Goal: Find contact information: Find contact information

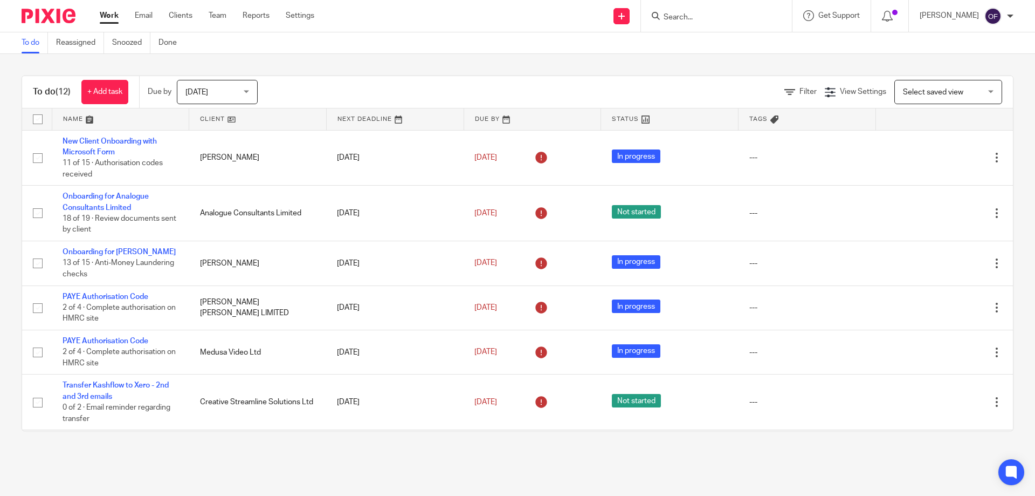
click at [729, 12] on form at bounding box center [720, 15] width 115 height 13
click at [724, 18] on input "Search" at bounding box center [711, 18] width 97 height 10
type input "bli"
click at [733, 53] on link at bounding box center [752, 46] width 182 height 25
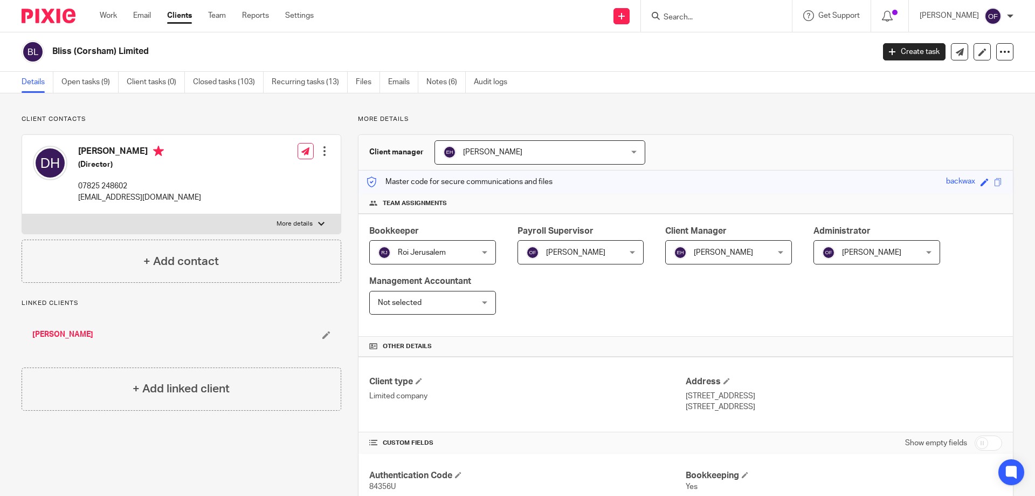
click at [52, 330] on link "[PERSON_NAME]" at bounding box center [62, 334] width 61 height 11
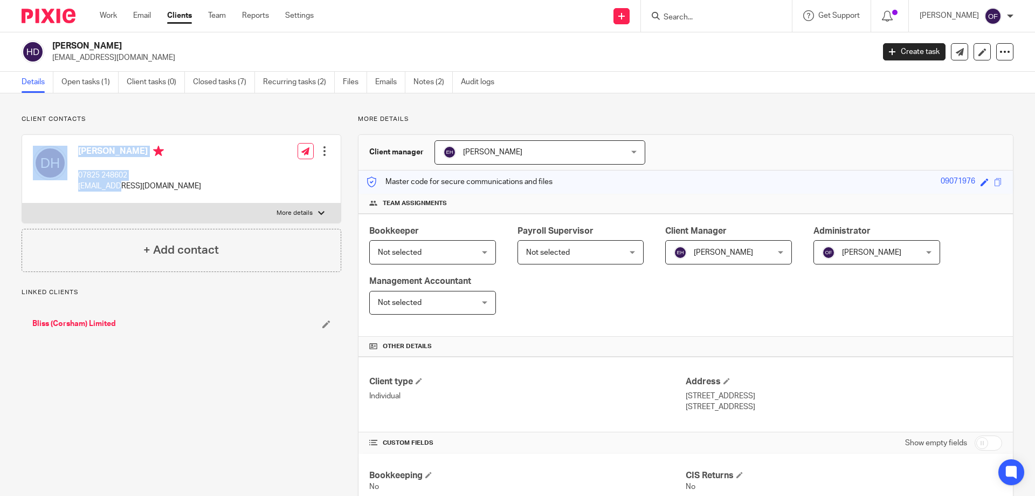
click at [122, 188] on div "Debbie Howell 07825 248602 debbieam76@hotmail.com" at bounding box center [117, 168] width 168 height 57
click at [123, 187] on p "[EMAIL_ADDRESS][DOMAIN_NAME]" at bounding box center [139, 186] width 123 height 11
click at [91, 191] on p "[EMAIL_ADDRESS][DOMAIN_NAME]" at bounding box center [139, 186] width 123 height 11
drag, startPoint x: 80, startPoint y: 184, endPoint x: 175, endPoint y: 188, distance: 94.5
click at [175, 188] on div "Debbie Howell 07825 248602 debbieam76@hotmail.com Edit contact Create client fr…" at bounding box center [181, 169] width 319 height 68
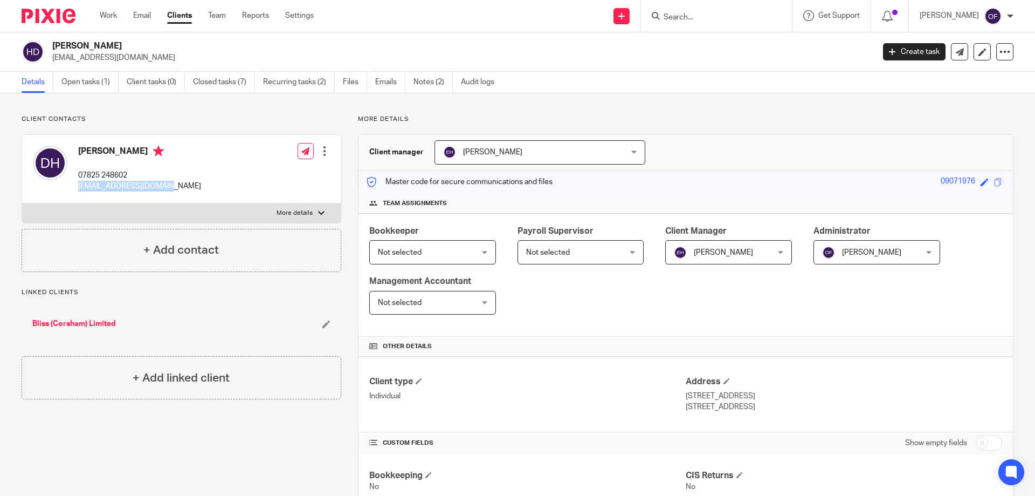
copy p "[EMAIL_ADDRESS][DOMAIN_NAME]"
